Goal: Task Accomplishment & Management: Manage account settings

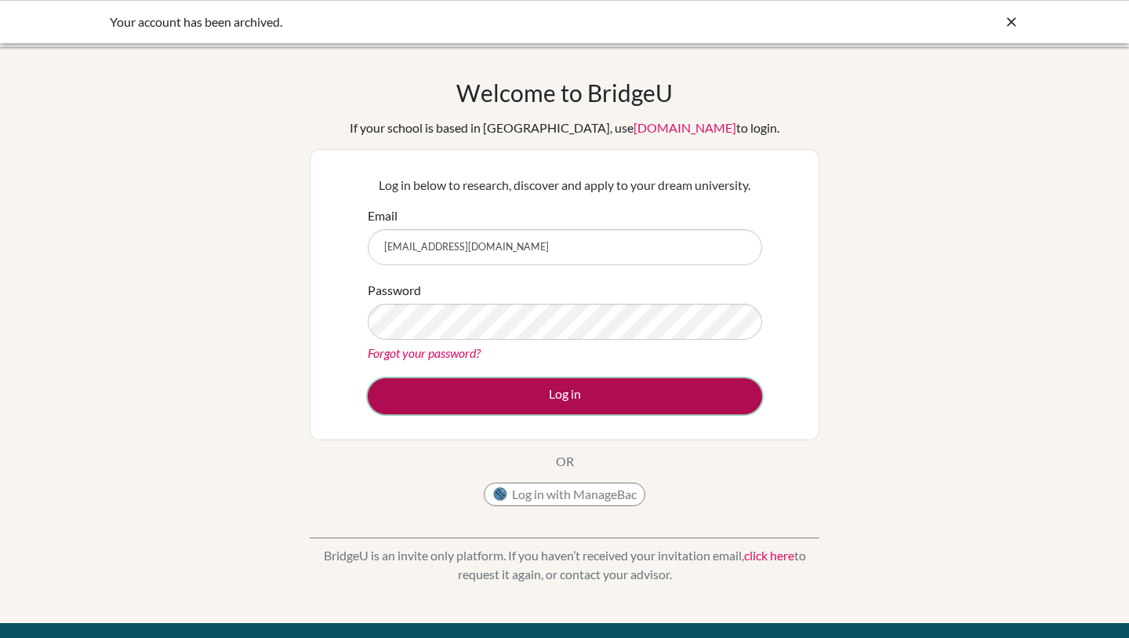
click at [587, 399] on button "Log in" at bounding box center [565, 396] width 394 height 36
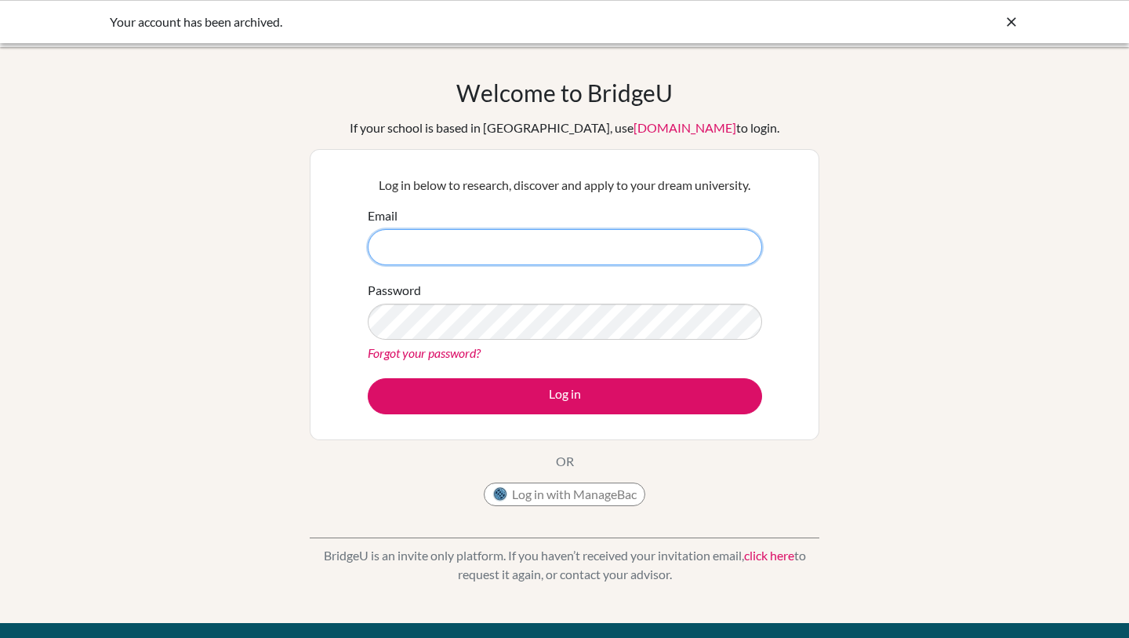
click at [508, 256] on input "Email" at bounding box center [565, 247] width 394 height 36
type input "[EMAIL_ADDRESS][DOMAIN_NAME]"
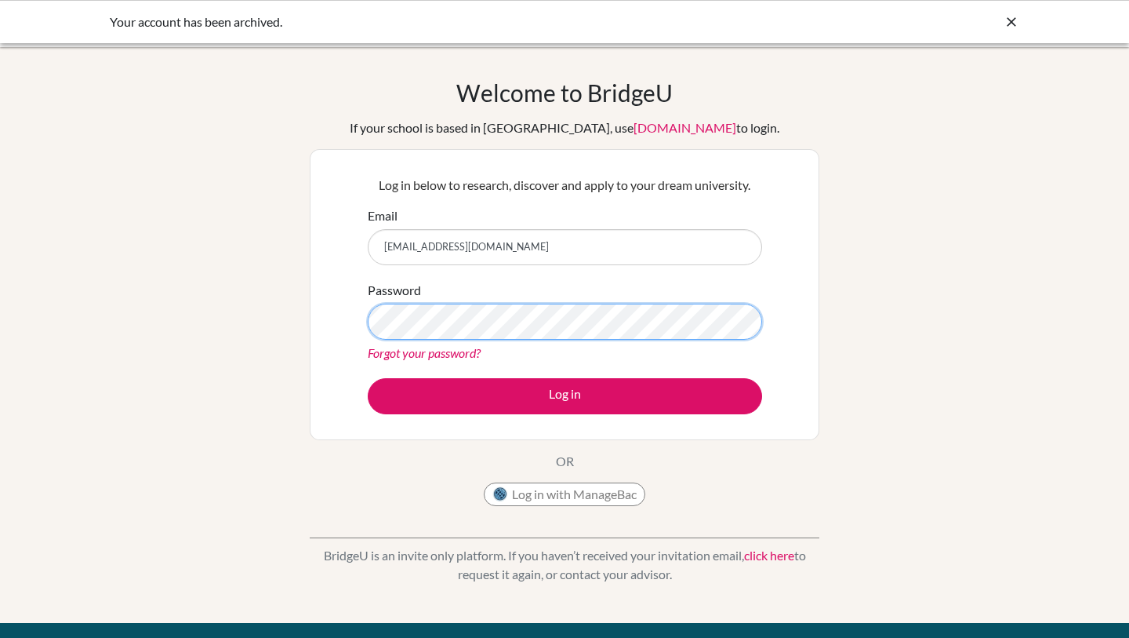
click at [368, 378] on button "Log in" at bounding box center [565, 396] width 394 height 36
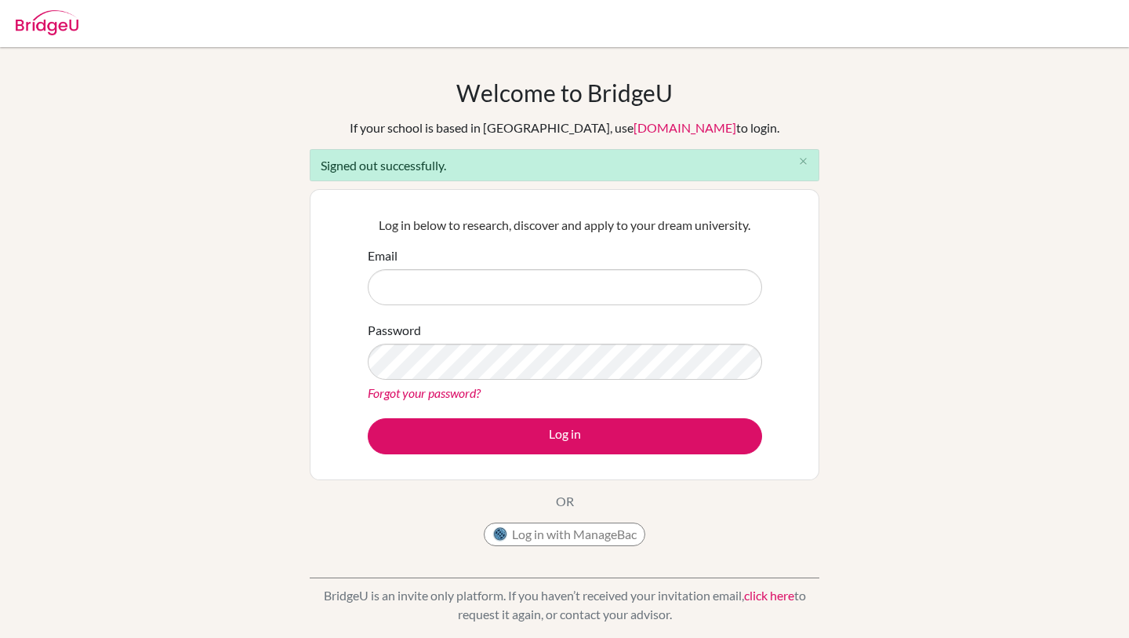
click at [645, 274] on input "Email" at bounding box center [565, 287] width 394 height 36
type input "[EMAIL_ADDRESS][DOMAIN_NAME]"
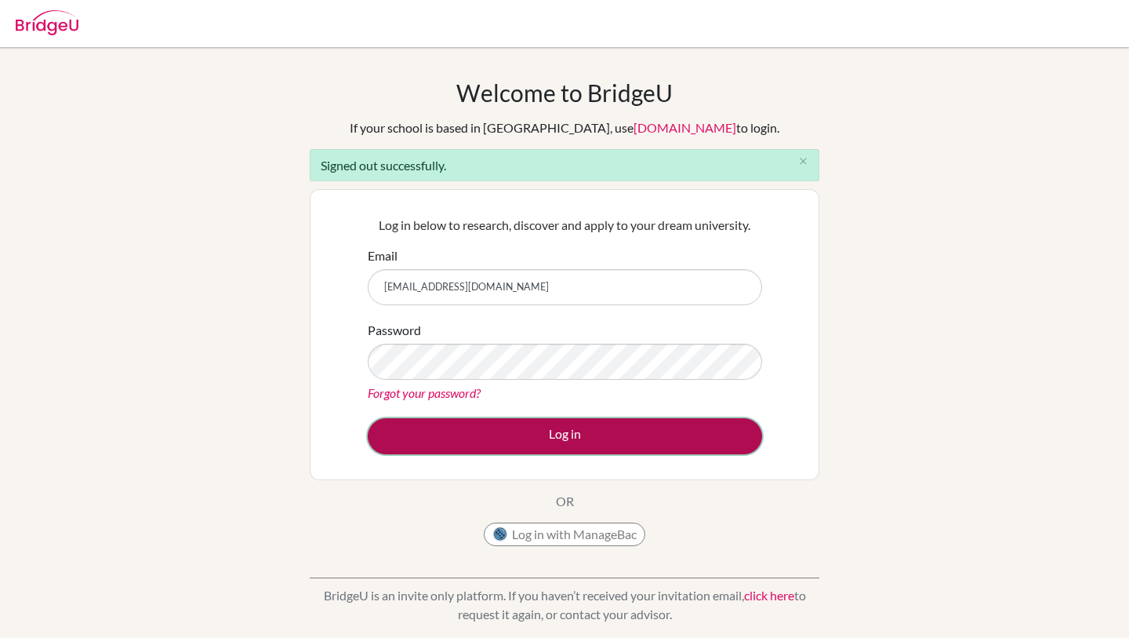
click at [508, 438] on button "Log in" at bounding box center [565, 436] width 394 height 36
